Goal: Check status: Check status

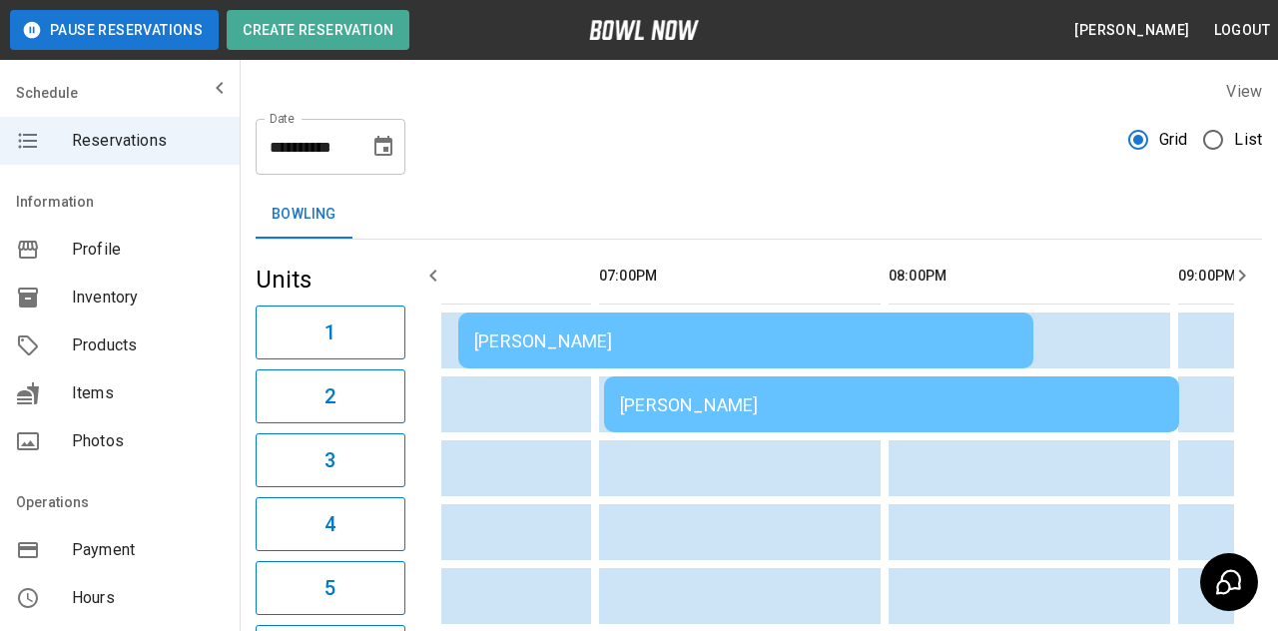
scroll to position [0, 2470]
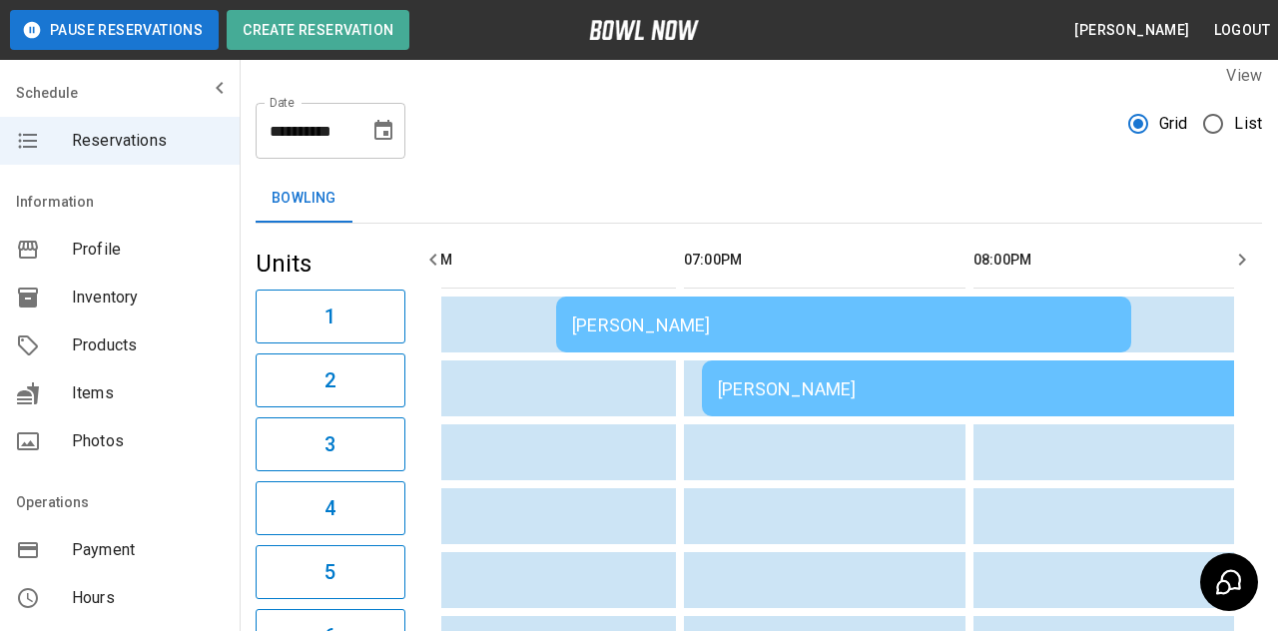
click at [863, 326] on div "[PERSON_NAME]" at bounding box center [843, 325] width 543 height 21
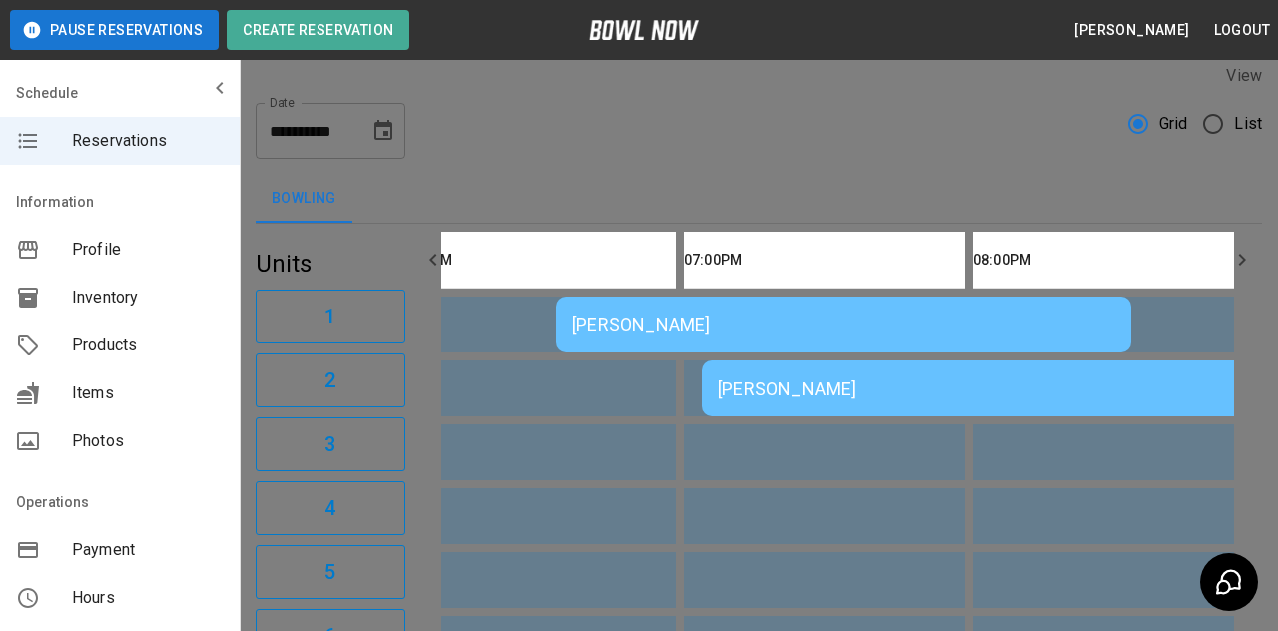
click at [1021, 171] on div at bounding box center [639, 315] width 1278 height 631
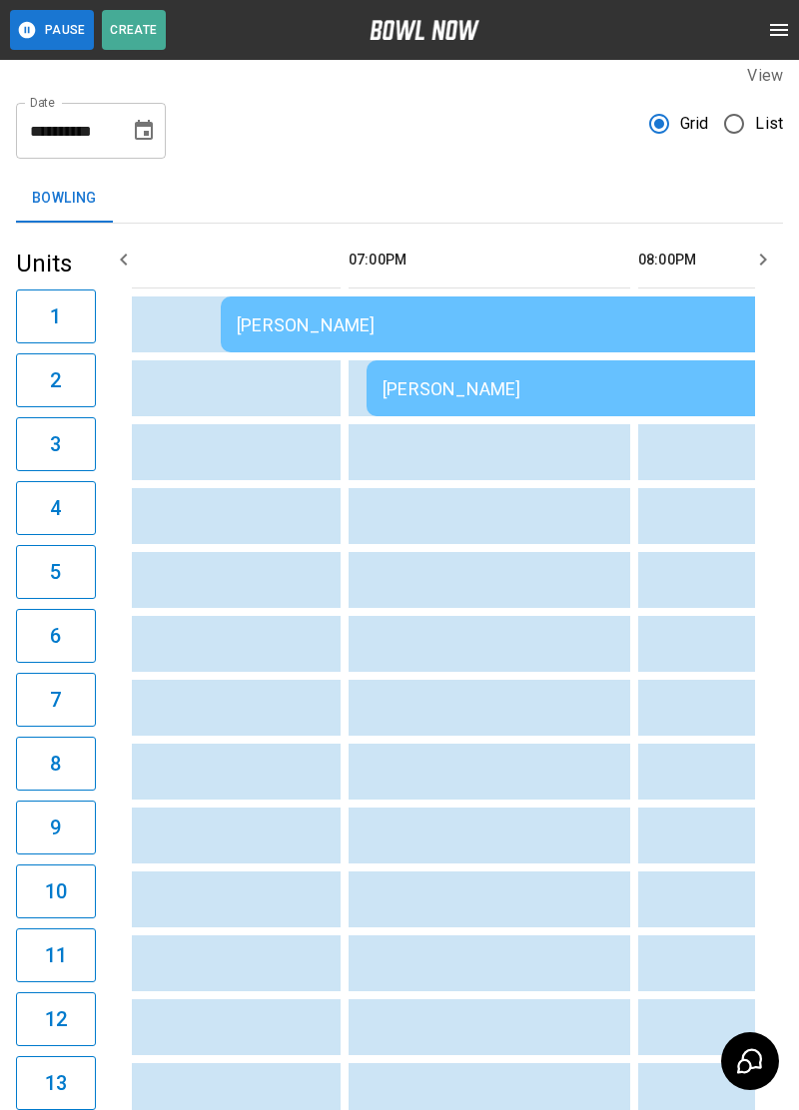
click at [526, 408] on td "[PERSON_NAME]" at bounding box center [653, 389] width 575 height 56
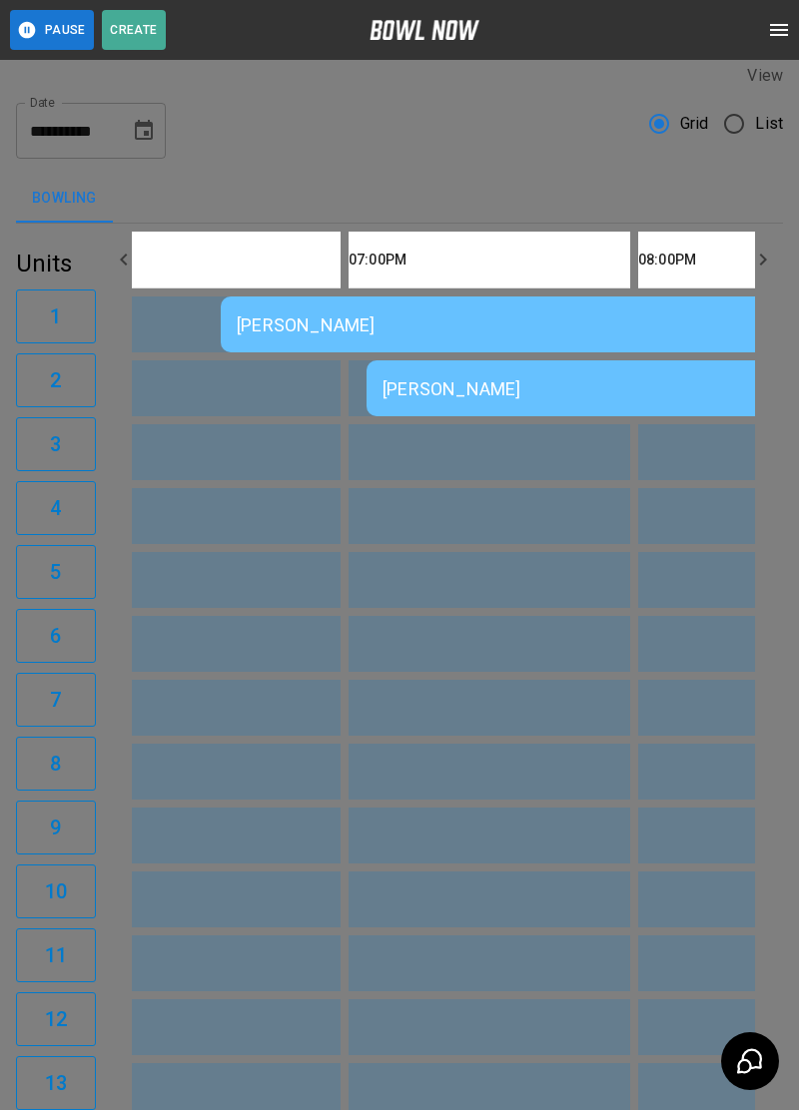
click at [711, 576] on div at bounding box center [399, 555] width 799 height 1110
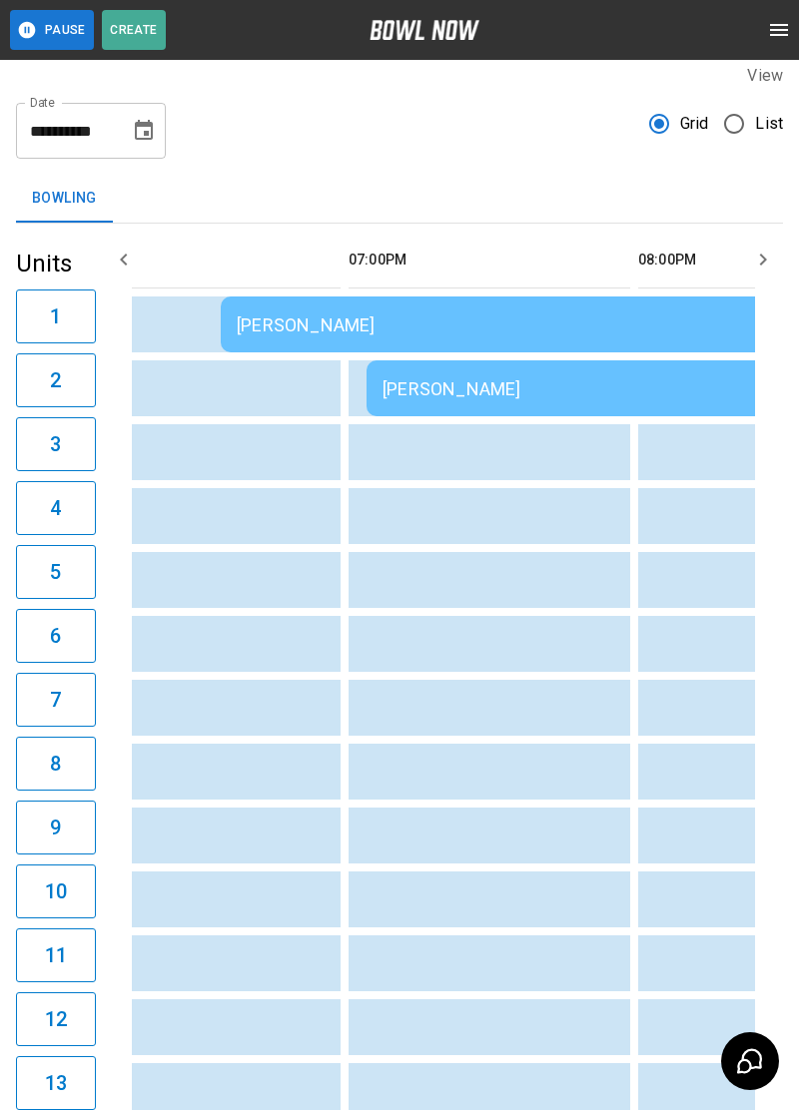
click at [494, 346] on td "[PERSON_NAME]" at bounding box center [508, 325] width 575 height 56
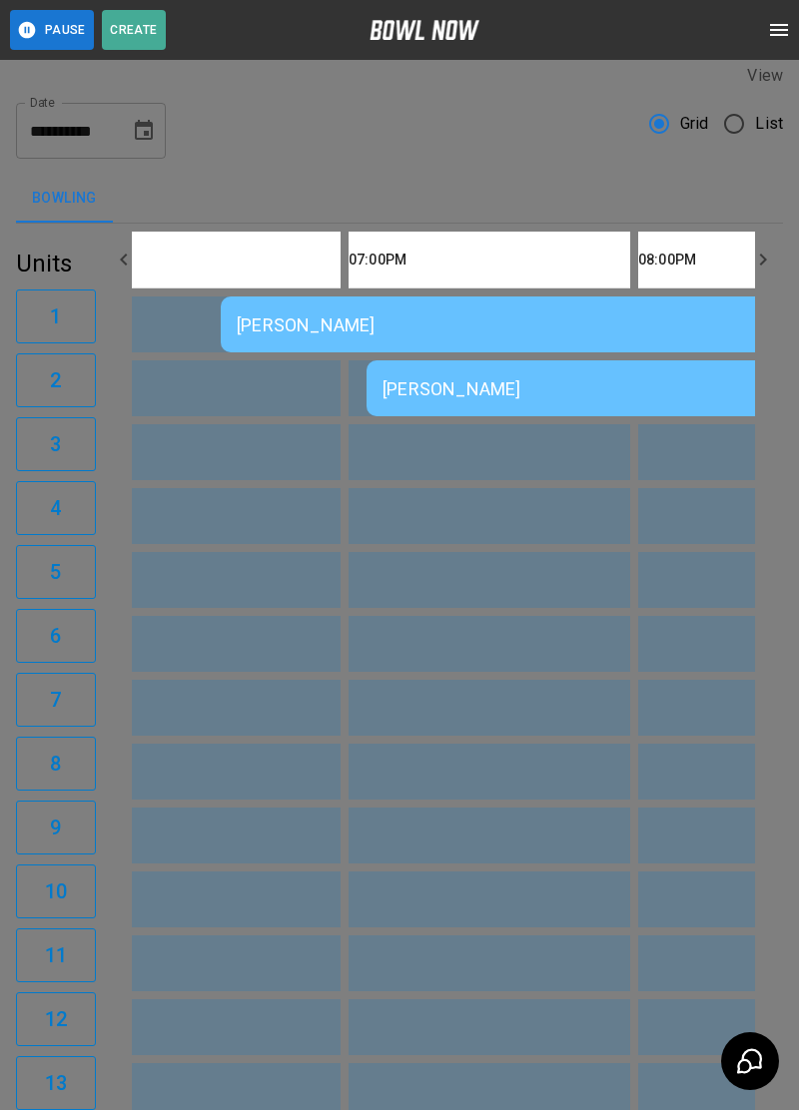
click at [708, 588] on div at bounding box center [399, 555] width 799 height 1110
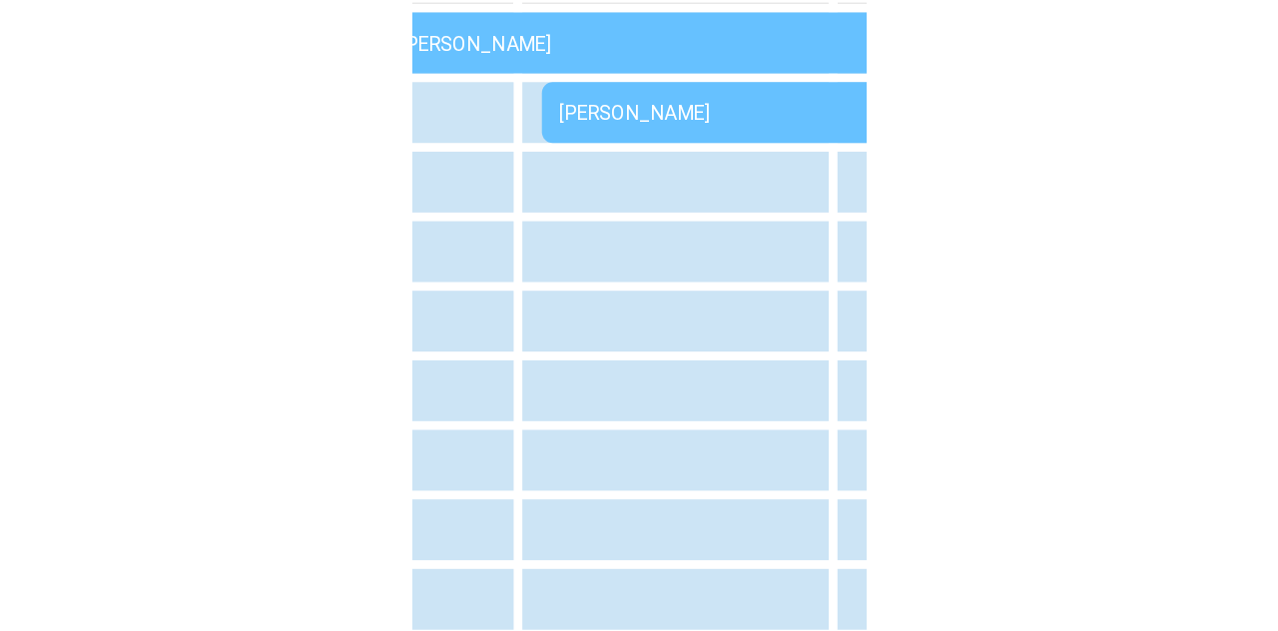
scroll to position [125, 0]
